Goal: Information Seeking & Learning: Learn about a topic

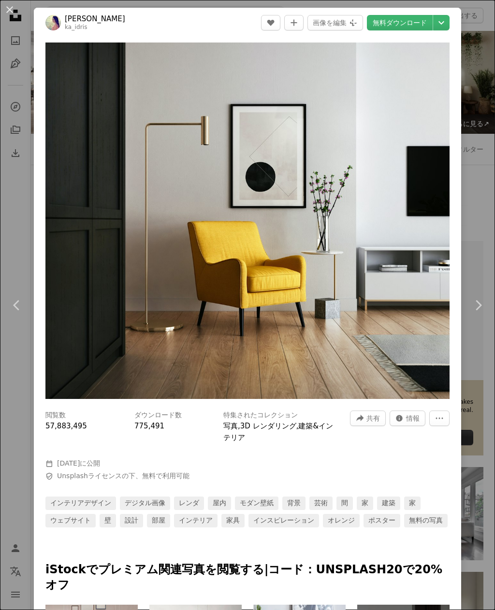
scroll to position [282, 0]
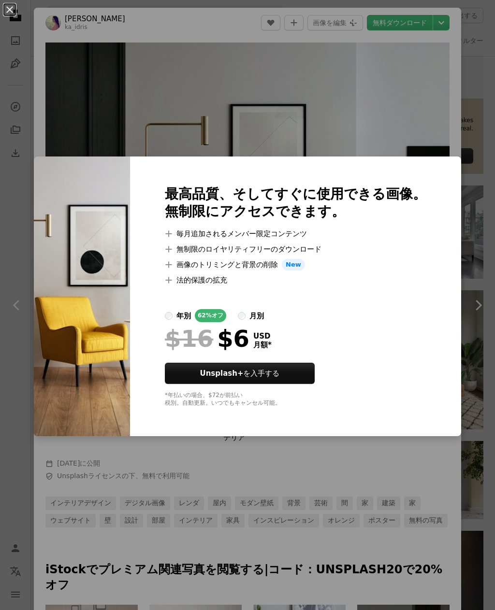
click at [27, 499] on div "An X shape 最高品質、そしてすぐに使用できる画像。 無制限にアクセスできます。 A plus sign 毎月追加されるメンバー限定コンテンツ A p…" at bounding box center [247, 305] width 495 height 610
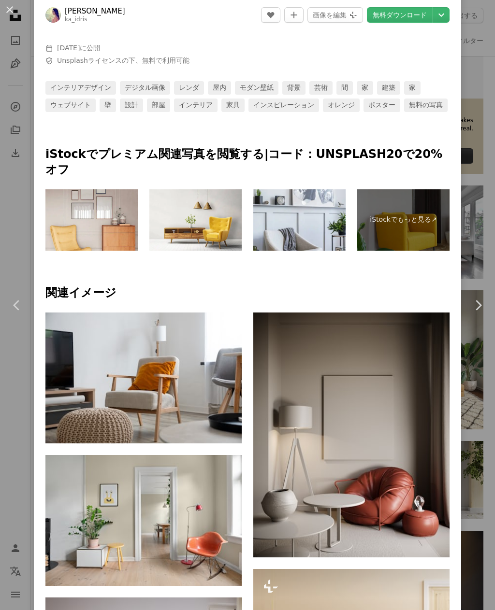
scroll to position [443, 0]
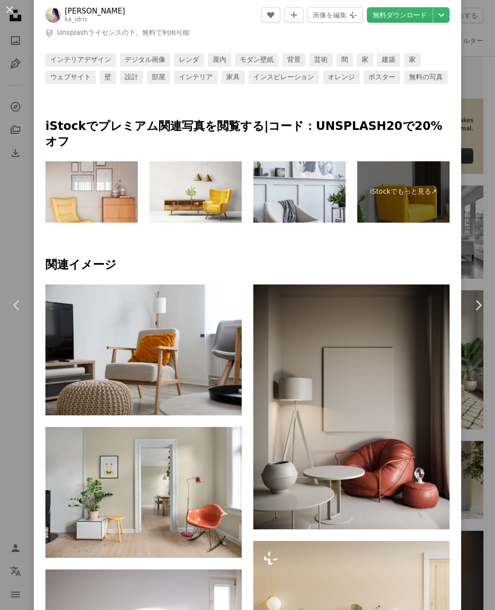
click at [419, 335] on img at bounding box center [351, 407] width 196 height 245
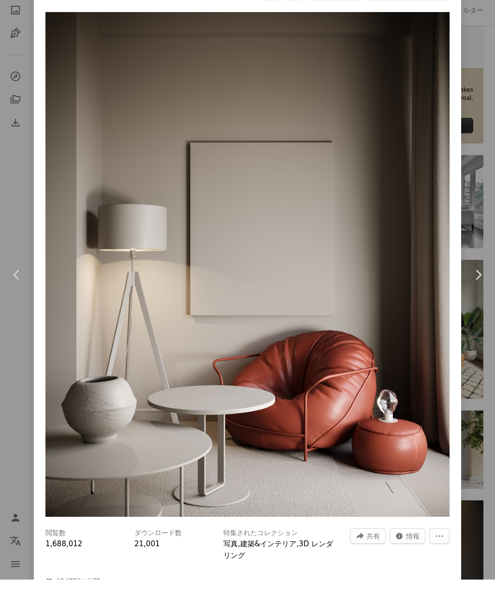
scroll to position [313, 0]
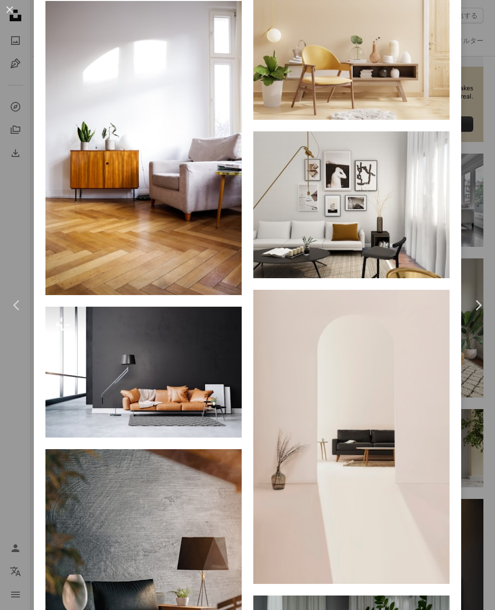
scroll to position [1026, 0]
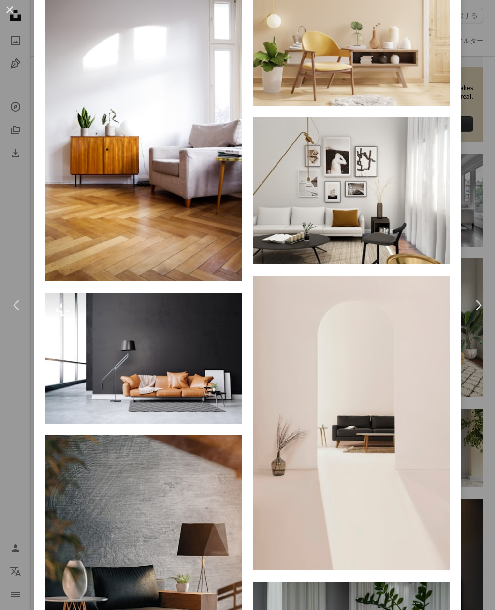
click at [188, 335] on img at bounding box center [143, 358] width 196 height 131
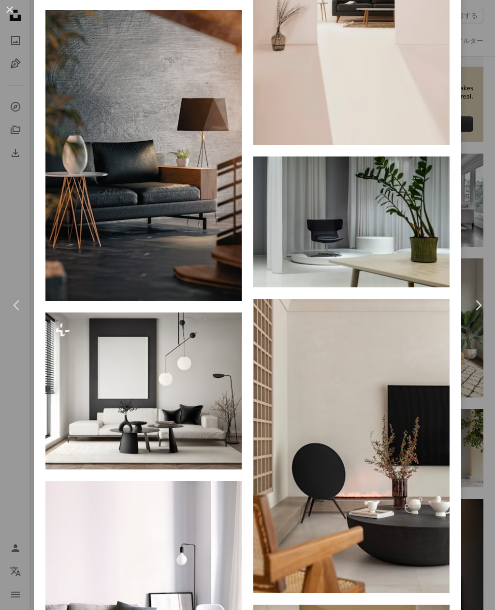
scroll to position [1476, 0]
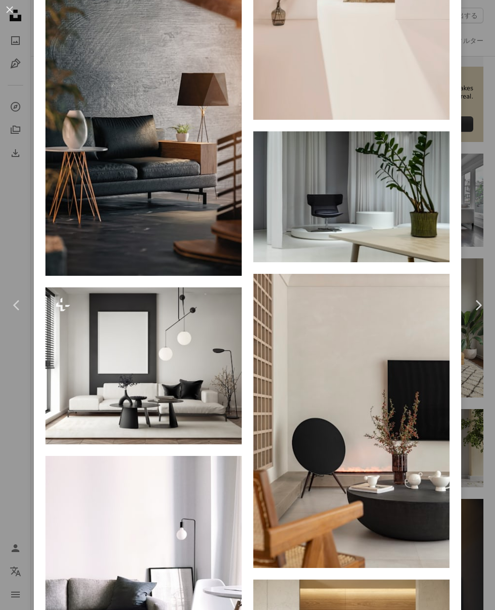
click at [203, 334] on img at bounding box center [143, 365] width 196 height 157
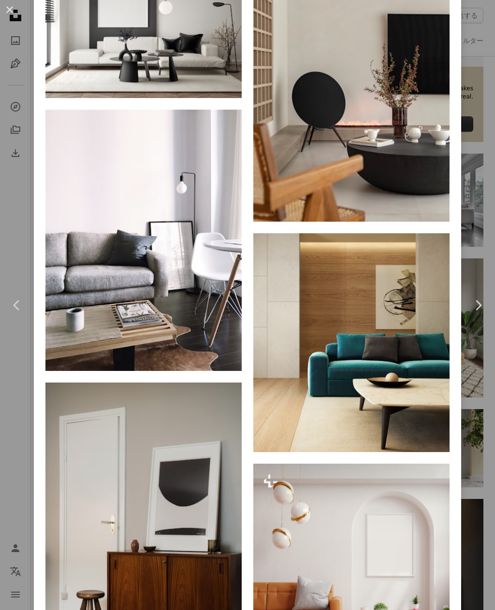
scroll to position [1898, 0]
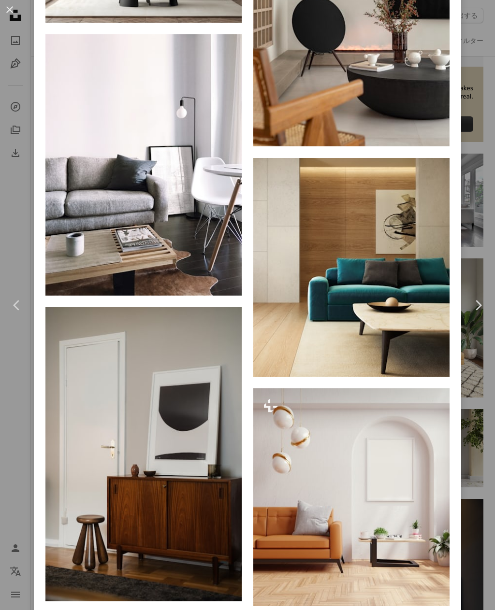
click at [434, 278] on img at bounding box center [351, 267] width 196 height 219
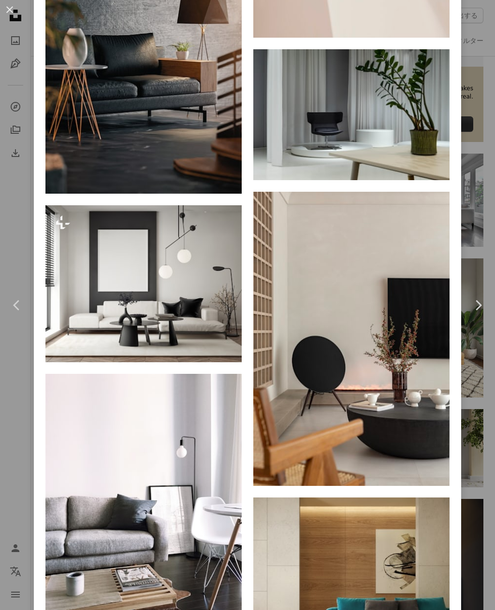
scroll to position [1622, 0]
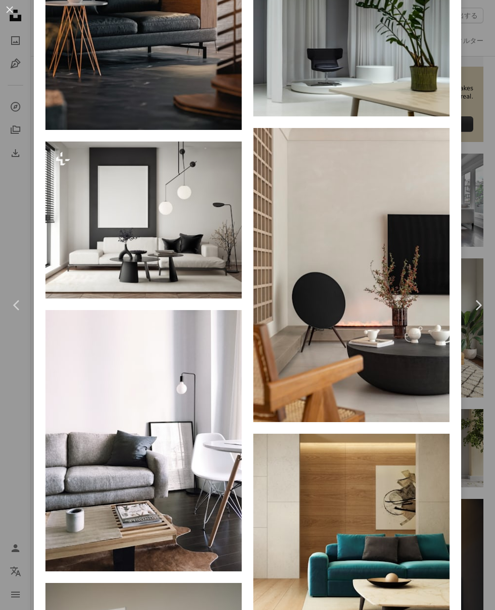
click at [387, 243] on img at bounding box center [351, 275] width 196 height 294
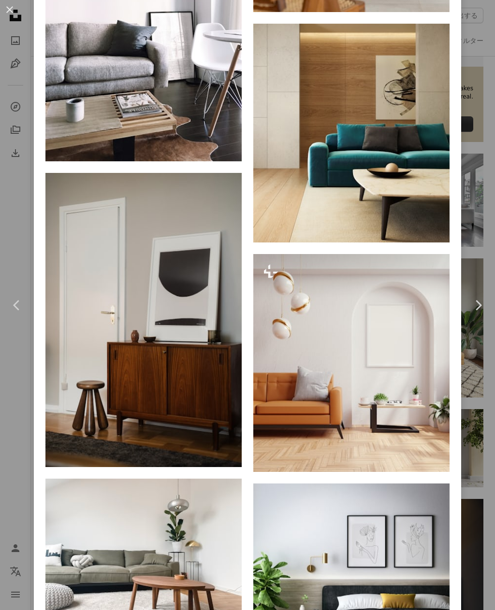
scroll to position [2049, 0]
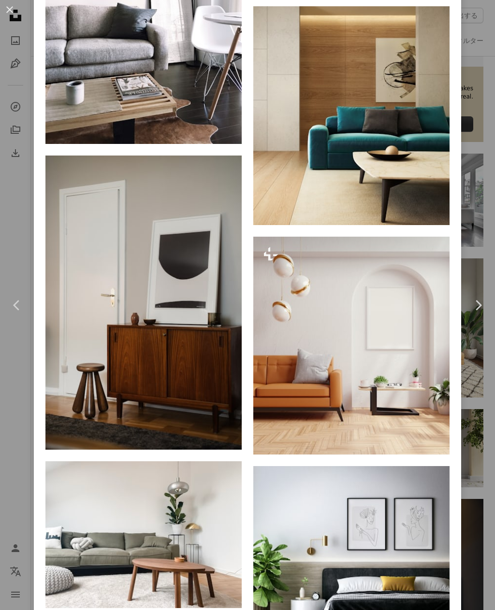
click at [433, 390] on img at bounding box center [351, 346] width 196 height 218
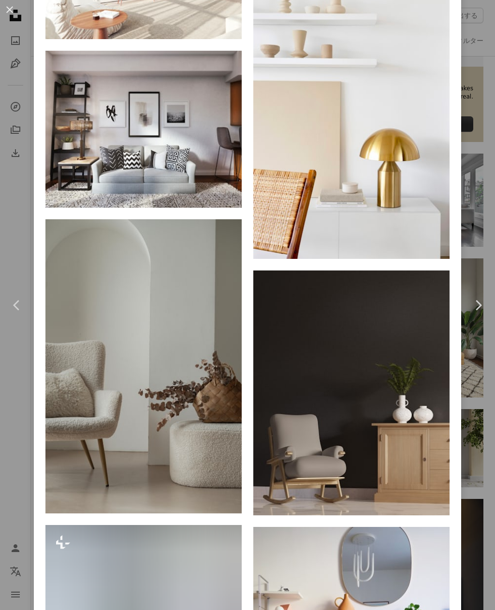
scroll to position [2958, 0]
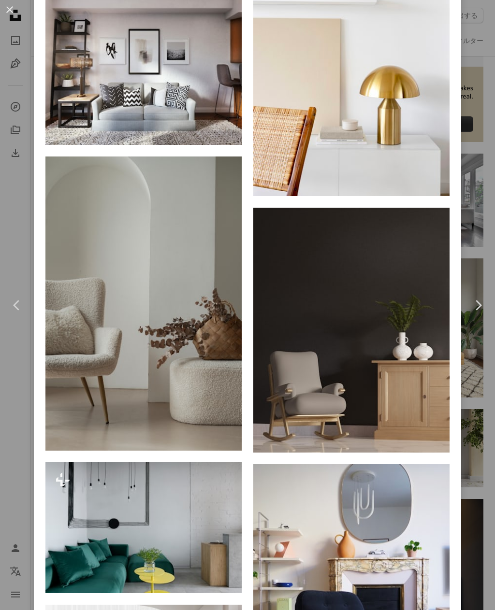
click at [429, 388] on img at bounding box center [351, 330] width 196 height 245
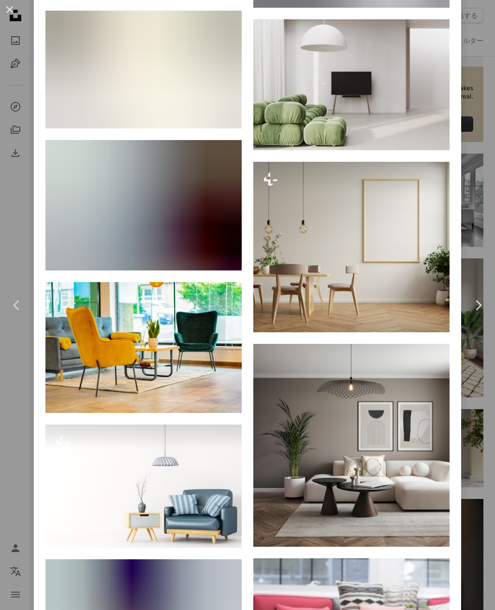
scroll to position [7421, 0]
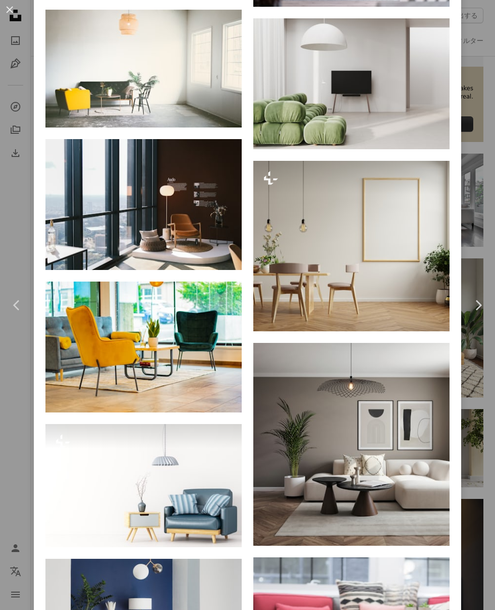
click at [426, 445] on img at bounding box center [351, 444] width 196 height 202
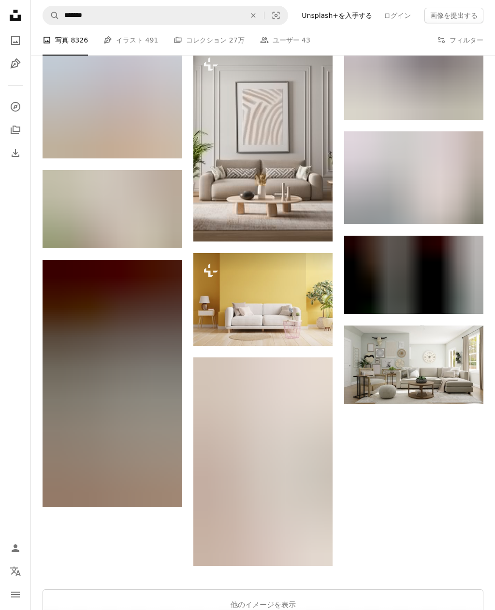
scroll to position [2890, 0]
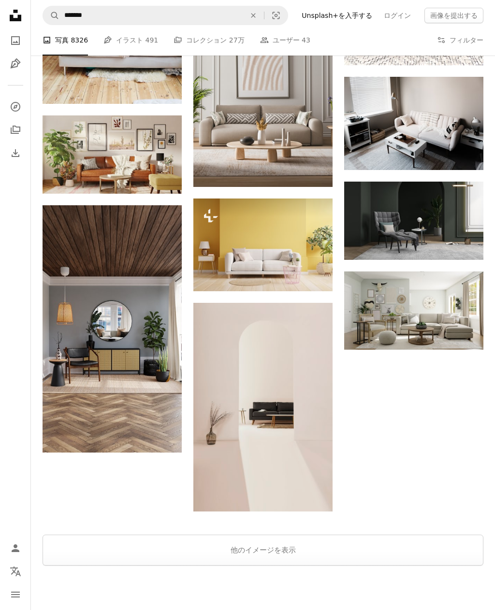
click at [317, 550] on button "他のイメージを表示" at bounding box center [263, 550] width 441 height 31
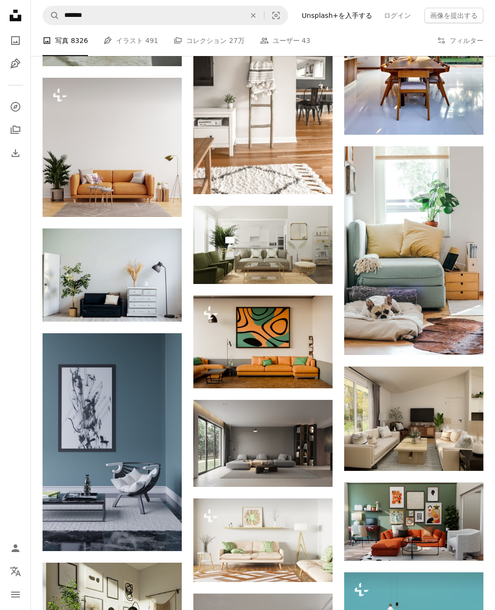
scroll to position [5470, 0]
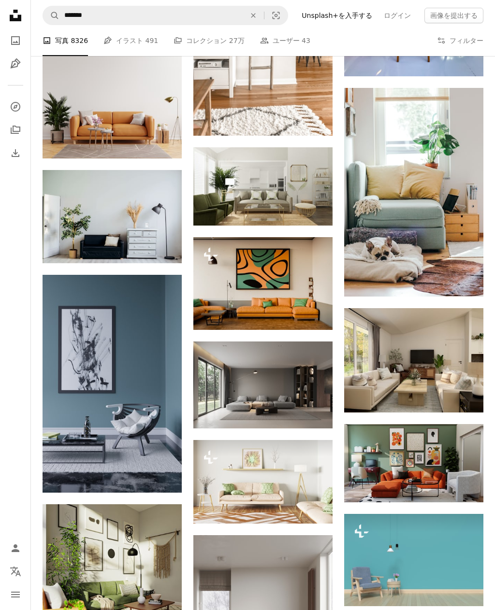
click at [128, 402] on img at bounding box center [112, 384] width 139 height 218
click at [134, 398] on img at bounding box center [112, 384] width 139 height 218
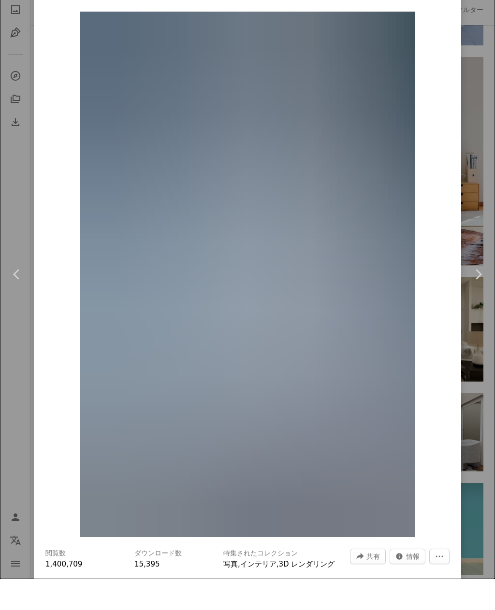
scroll to position [5502, 0]
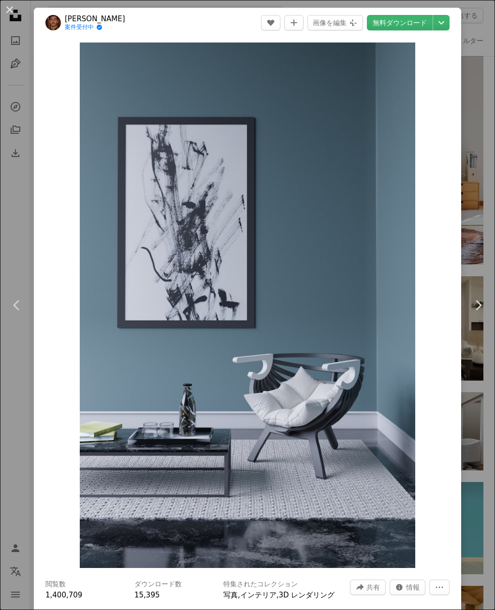
click at [48, 399] on div "Zoom in" at bounding box center [247, 305] width 427 height 535
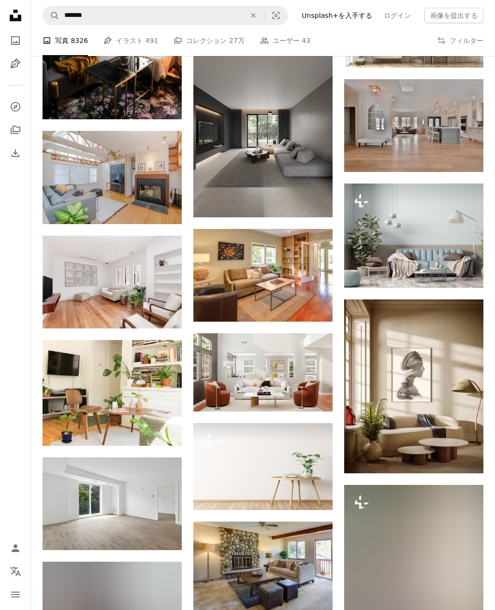
scroll to position [10095, 0]
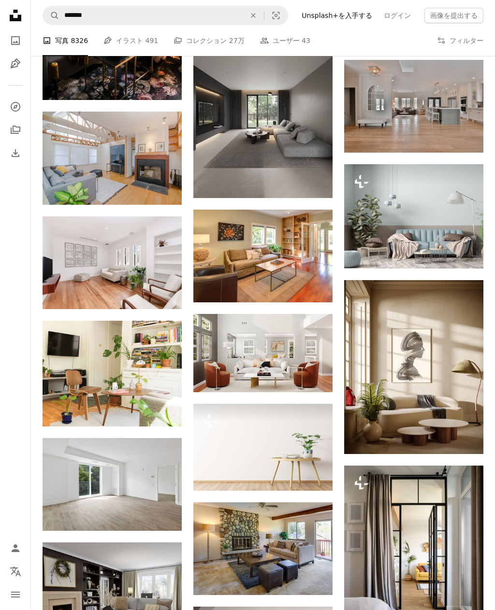
click at [442, 337] on img at bounding box center [413, 367] width 139 height 174
click at [426, 364] on img at bounding box center [413, 367] width 139 height 174
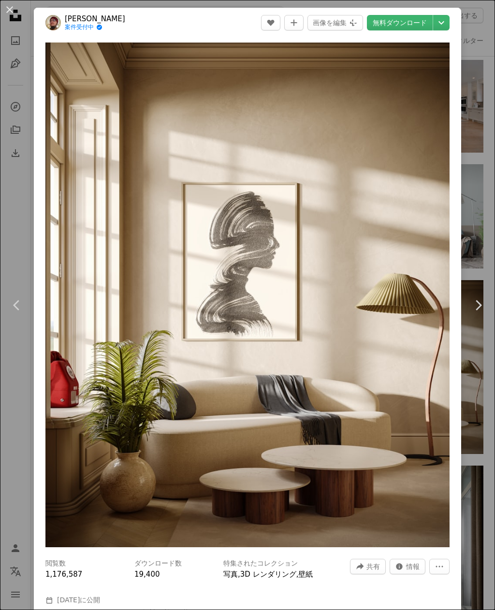
click at [67, 610] on link "Unsplashライセンス" at bounding box center [89, 613] width 65 height 8
